Goal: Transaction & Acquisition: Purchase product/service

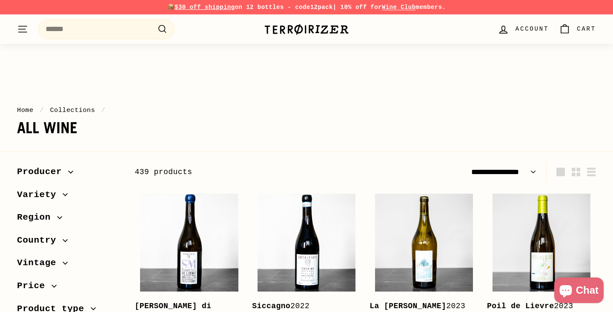
select select "**********"
click at [310, 194] on img at bounding box center [306, 243] width 98 height 98
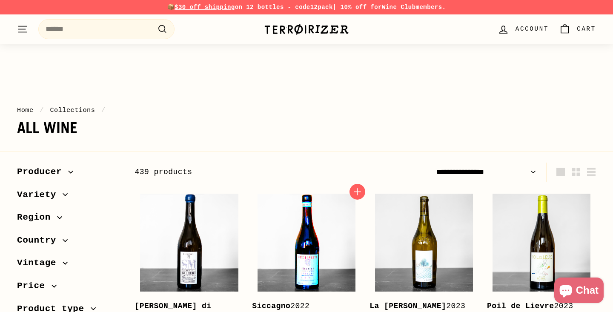
scroll to position [117, 0]
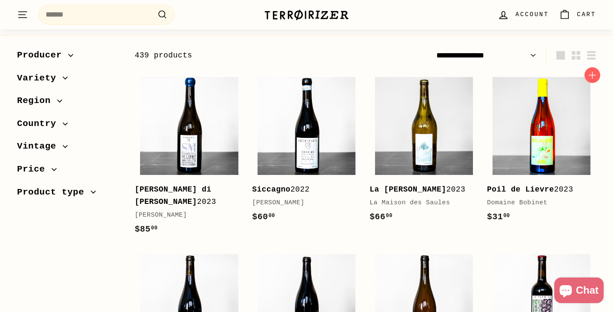
click at [540, 155] on img at bounding box center [541, 126] width 98 height 98
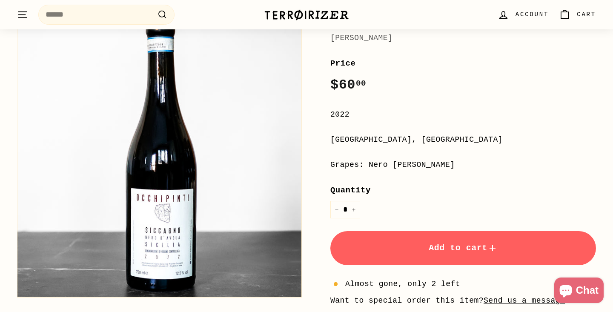
scroll to position [136, 0]
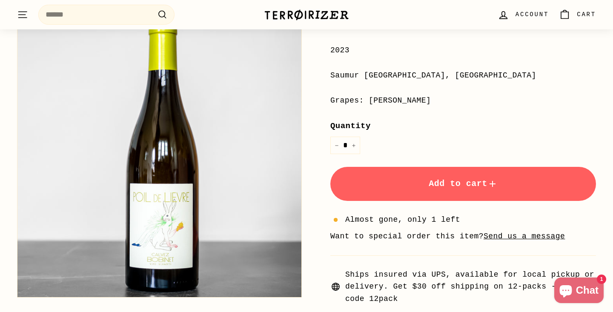
scroll to position [202, 0]
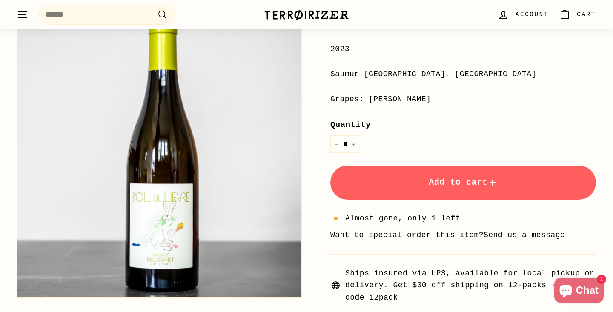
click at [451, 174] on button "Add to cart" at bounding box center [462, 182] width 265 height 34
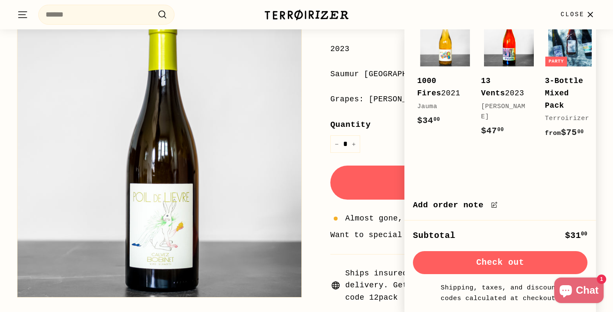
scroll to position [0, 0]
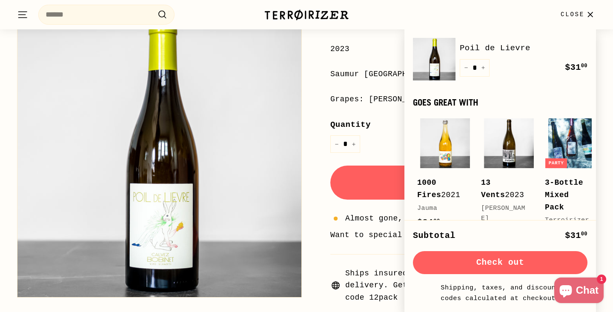
click at [510, 260] on button "Check out" at bounding box center [500, 262] width 174 height 23
